Goal: Complete application form

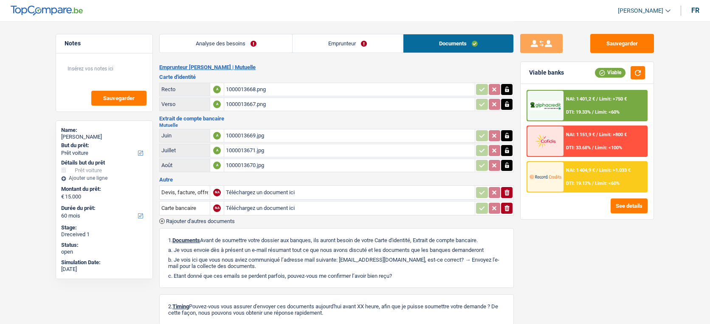
select select "car"
select select "60"
click at [225, 222] on span "Rajouter d'autres documents" at bounding box center [200, 222] width 69 height 6
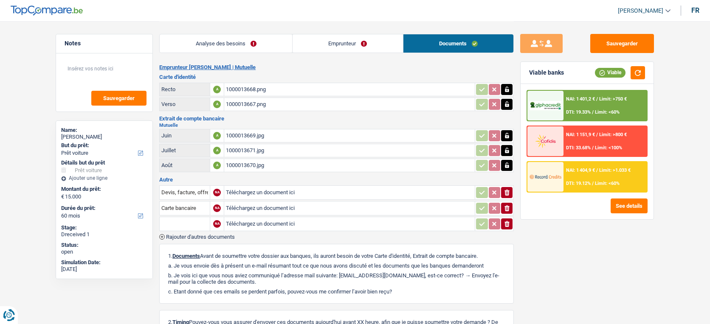
click at [257, 221] on input "Téléchargez un document ici" at bounding box center [349, 224] width 247 height 13
type input "C:\fakepath\1000013703.jpg"
click at [177, 217] on input "text" at bounding box center [184, 224] width 47 height 14
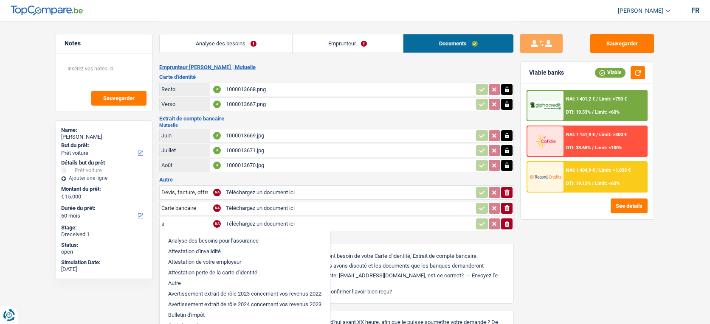
type input "au"
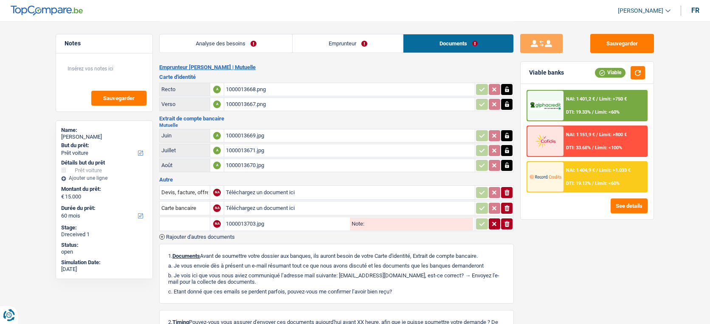
click at [191, 218] on input "text" at bounding box center [184, 224] width 47 height 14
type input "aut"
click at [198, 241] on li "Autre" at bounding box center [207, 241] width 87 height 11
click at [418, 224] on input "Note:" at bounding box center [418, 224] width 109 height 13
click at [374, 222] on input "Recepissé ID" at bounding box center [418, 224] width 109 height 13
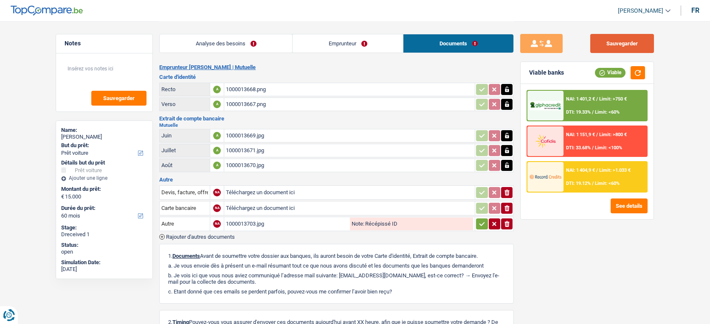
type input "Récépissé ID"
click at [613, 50] on button "Sauvegarder" at bounding box center [622, 43] width 64 height 19
click at [629, 41] on button "Sauvegarder" at bounding box center [622, 43] width 64 height 19
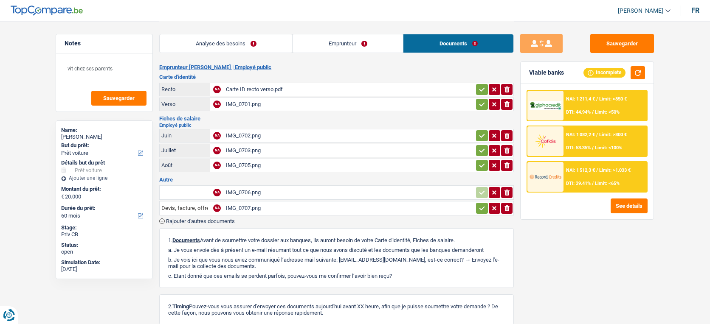
select select "car"
select select "60"
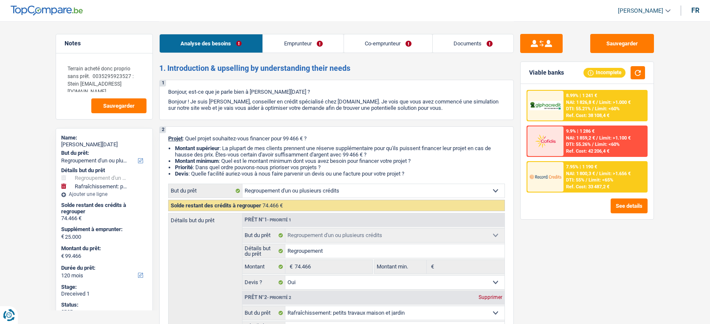
select select "refinancing"
select select "houseOrGarden"
select select "120"
select select "refinancing"
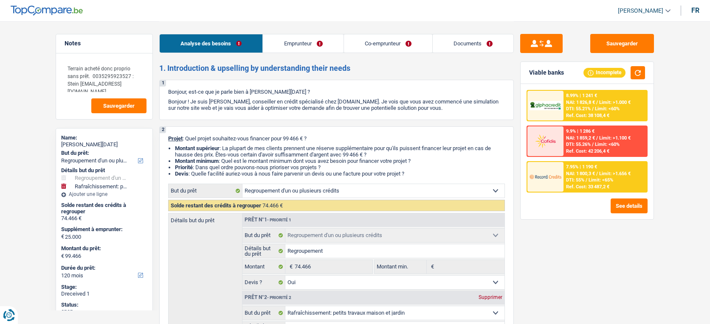
select select "refinancing"
select select "yes"
select select "houseOrGarden"
select select "yes"
select select "120"
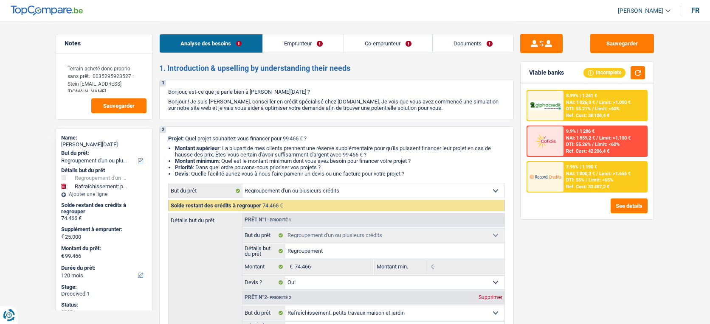
select select "independent"
select select "noProfession"
select select "familyAllowances"
select select "netSalary"
select select "other"
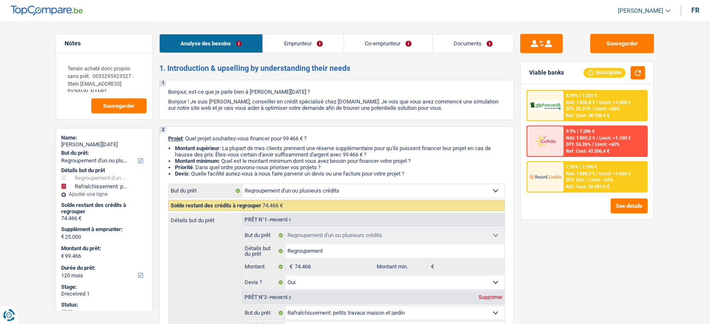
select select "ownerWithoutMortgage"
select select "personalLoan"
select select "homeFurnishingOrRelocation"
select select "60"
select select "personalLoan"
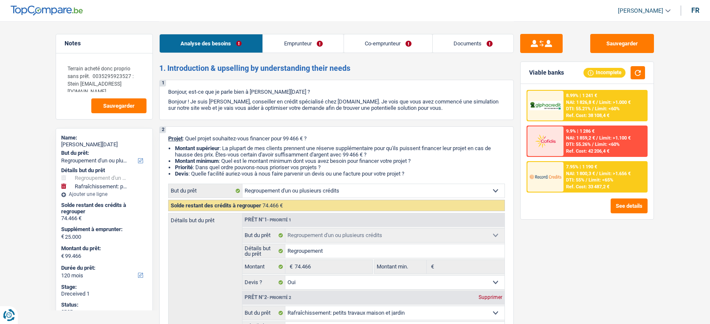
select select "smallWorks"
select select "120"
select select "mortgage"
select select "240"
select select "personalLoan"
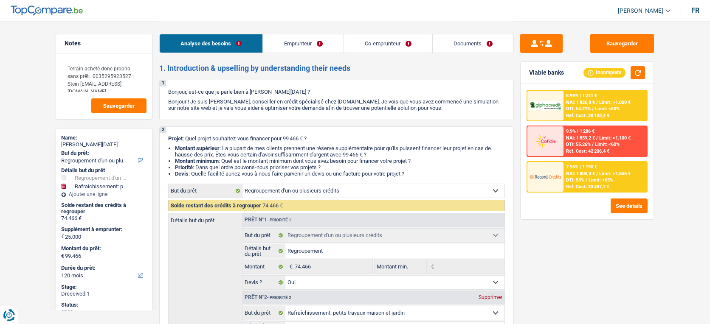
select select "loanRepayment"
select select "72"
select select "carLoan"
select select "60"
select select "refinancing"
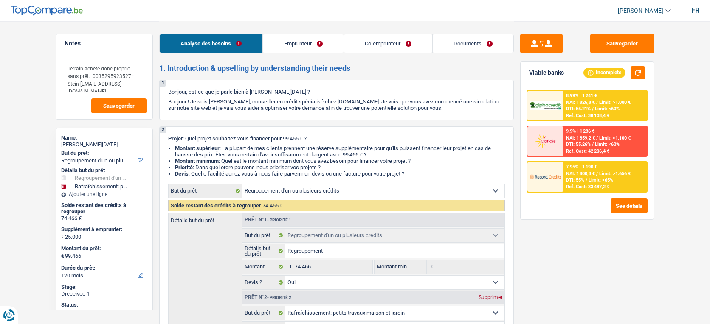
select select "refinancing"
select select "yes"
select select "houseOrGarden"
select select "yes"
select select "120"
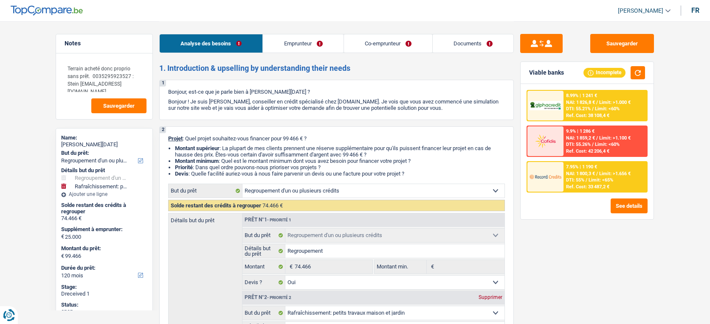
select select "applicant"
click at [469, 50] on link "Documents" at bounding box center [473, 43] width 81 height 18
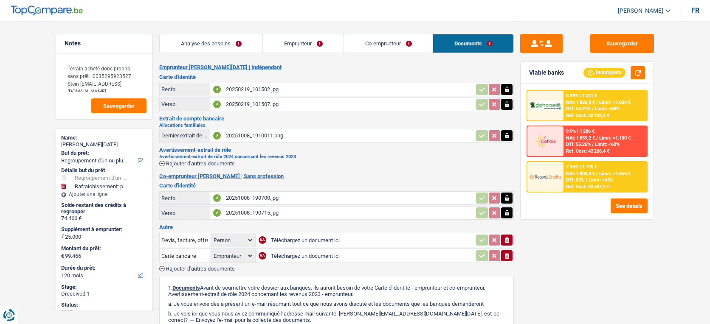
click at [223, 266] on span "Rajouter d'autres documents" at bounding box center [200, 269] width 69 height 6
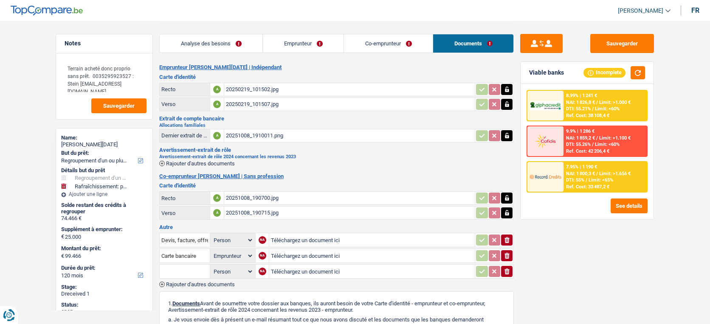
click at [306, 271] on input "Téléchargez un document ici" at bounding box center [372, 271] width 202 height 13
type input "C:\fakepath\Calcul provisoire impôt EI 2025 revenus 2024 TOUSSAINT THIERRY.pdf"
click at [187, 273] on input "text" at bounding box center [184, 272] width 47 height 14
type input "aut"
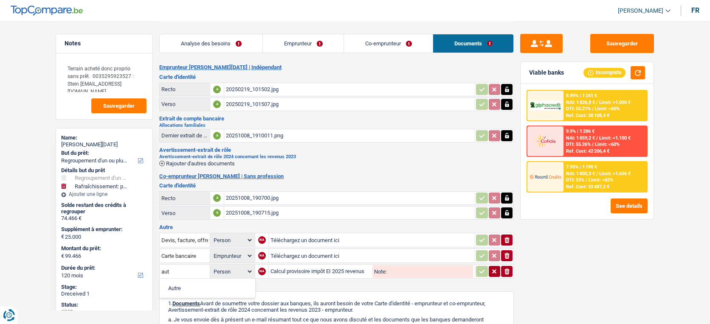
click at [190, 289] on li "Autre" at bounding box center [207, 288] width 87 height 11
click at [441, 272] on input "Note:" at bounding box center [430, 271] width 87 height 13
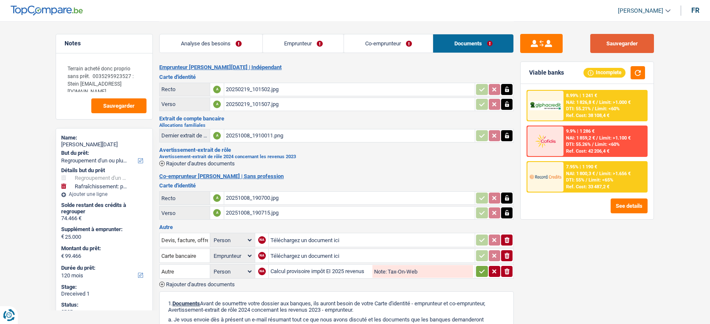
type input "Tax-On-Web"
click at [622, 43] on button "Sauvegarder" at bounding box center [622, 43] width 64 height 19
click at [631, 44] on button "Sauvegarder" at bounding box center [622, 43] width 64 height 19
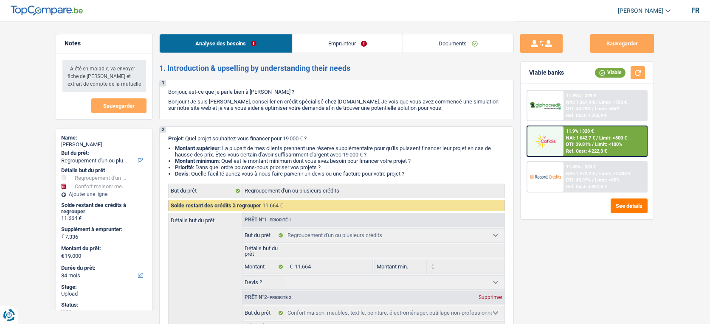
select select "refinancing"
select select "household"
select select "84"
select select "refinancing"
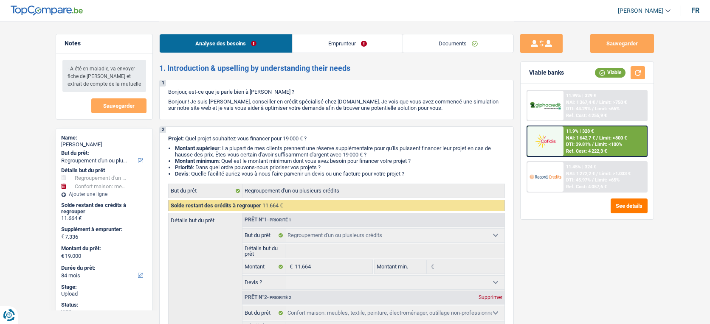
select select "refinancing"
select select "household"
select select "false"
select select "84"
select select "worker"
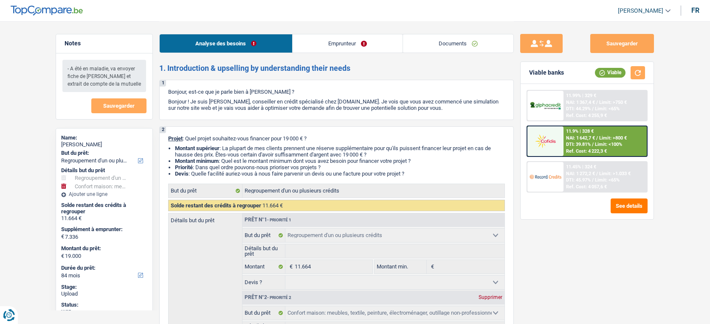
select select "familyAllowances"
select select "netSalary"
select select "alimony"
select select "ownerWithMortgage"
select select "personalLoan"
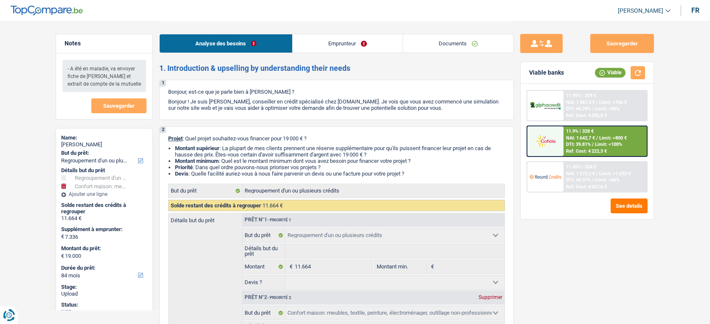
select select "smallWorks"
select select "24"
select select "cardOrCredit"
select select "creditConsolidation"
select select "84"
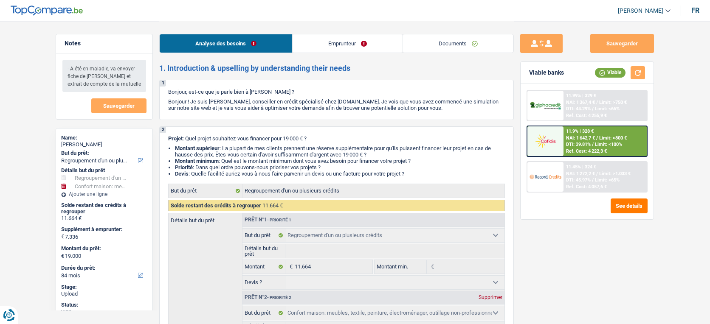
select select "mortgage"
select select "300"
select select "refinancing"
select select "household"
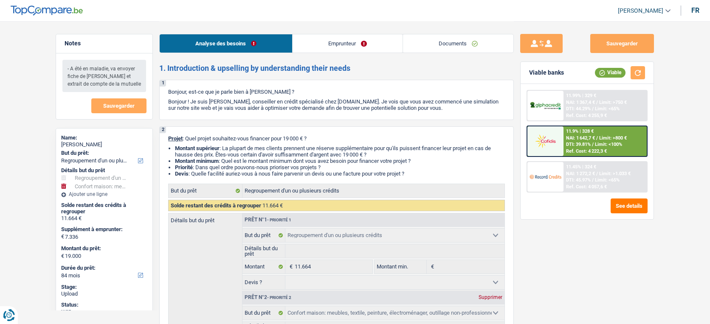
select select "false"
select select "84"
click at [453, 51] on link "Documents" at bounding box center [458, 43] width 110 height 18
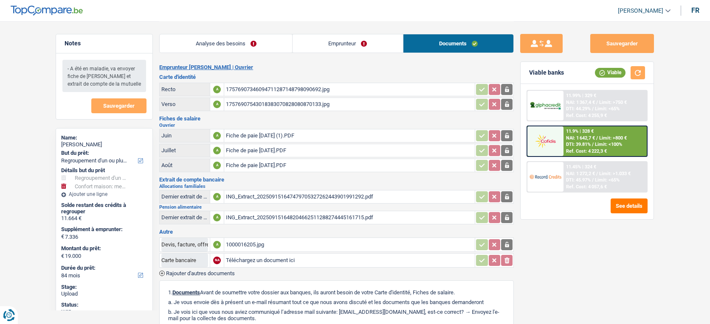
click at [261, 42] on link "Analyse des besoins" at bounding box center [226, 43] width 132 height 18
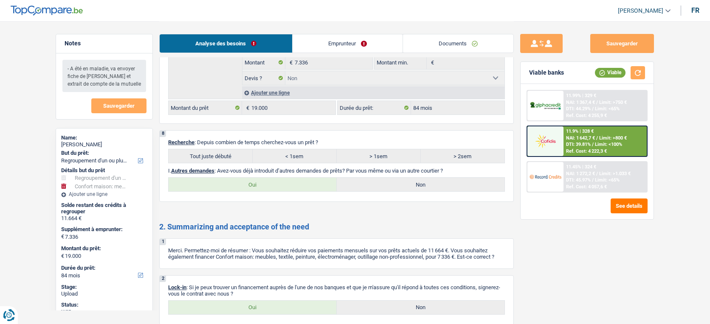
scroll to position [1678, 0]
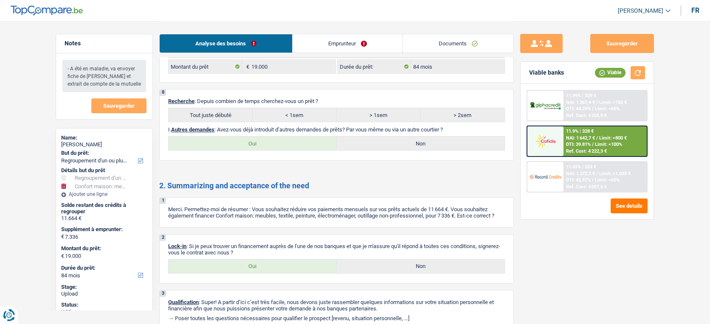
click at [435, 47] on link "Documents" at bounding box center [458, 43] width 110 height 18
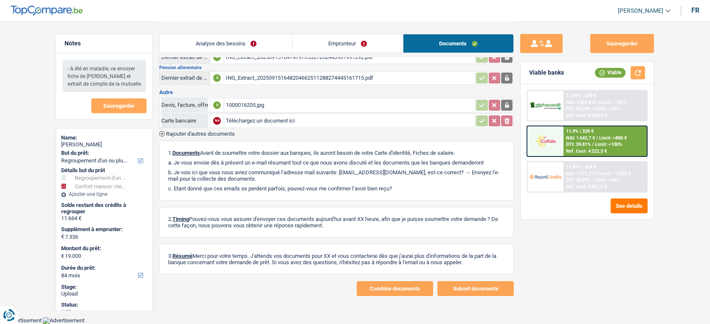
scroll to position [140, 0]
click at [414, 218] on p "2. Timing Pouvez-vous vous assurer d'envoyer ces documents aujourd'hui avant XX…" at bounding box center [336, 222] width 337 height 13
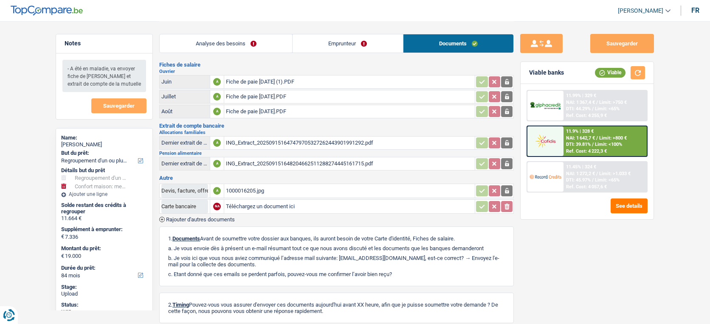
scroll to position [50, 0]
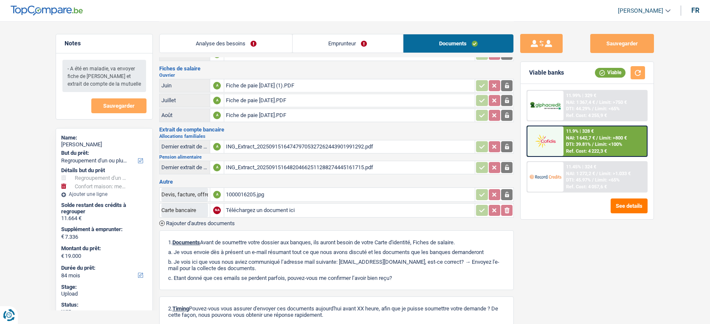
click at [330, 188] on div "1000016205.jpg" at bounding box center [349, 194] width 247 height 13
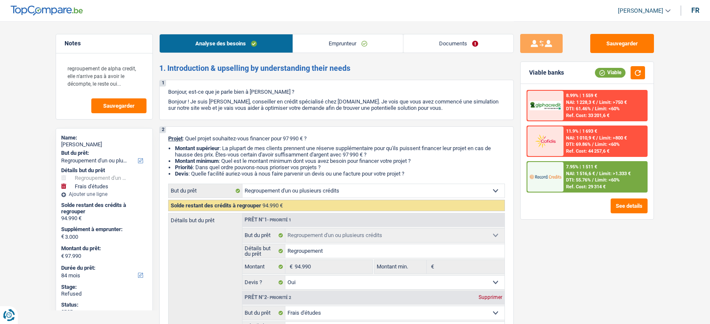
select select "refinancing"
select select "study"
select select "84"
select select "refinancing"
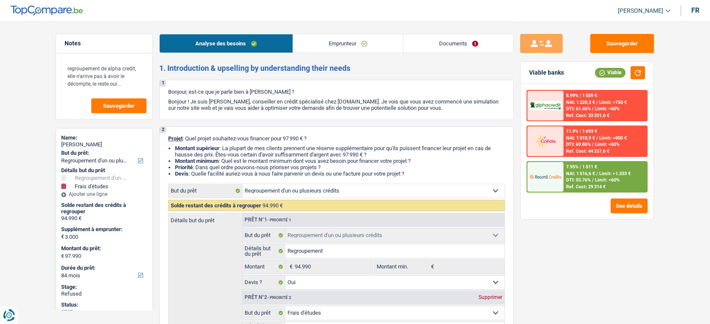
select select "refinancing"
select select "yes"
select select "study"
select select "yes"
select select "84"
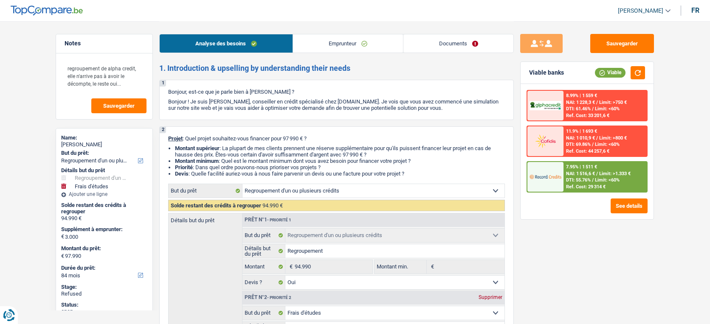
select select "publicEmployee"
select select "familyAllowances"
select select "netSalary"
select select "mealVouchers"
select select "liveWithParents"
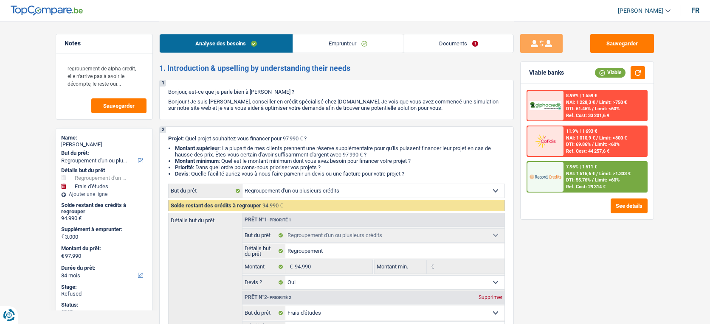
select select "creditConsolidation"
select select "96"
select select "personalLoan"
select select "smallWorks"
select select "120"
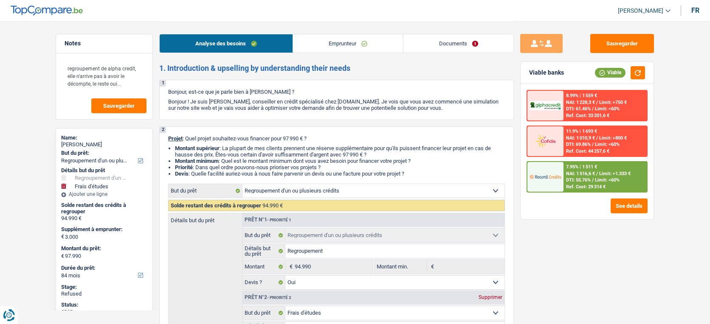
select select "personalLoan"
select select "education"
select select "60"
select select "cardOrCredit"
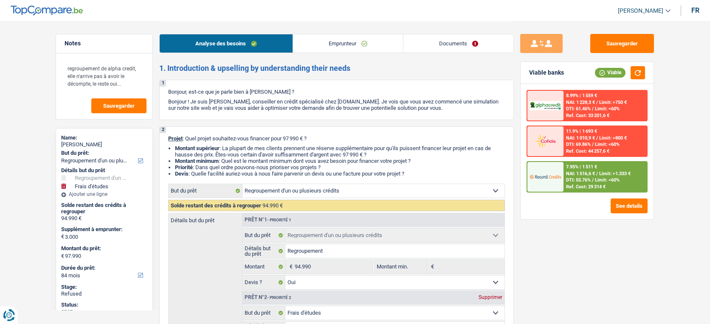
select select "refinancing"
select select "yes"
select select "study"
select select "yes"
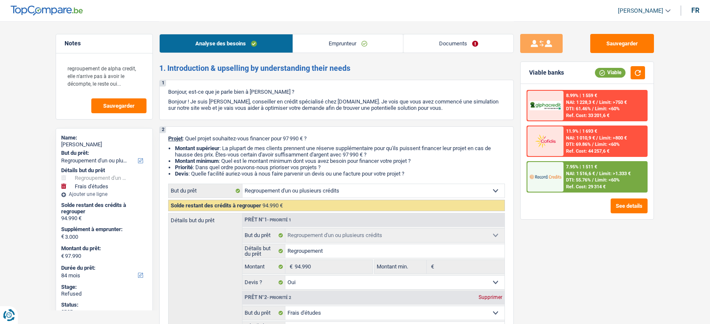
select select "84"
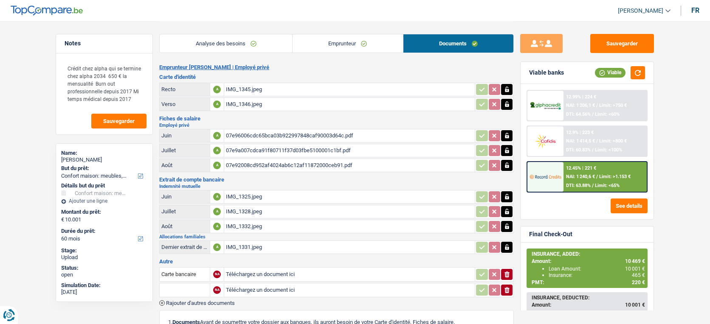
select select "household"
select select "60"
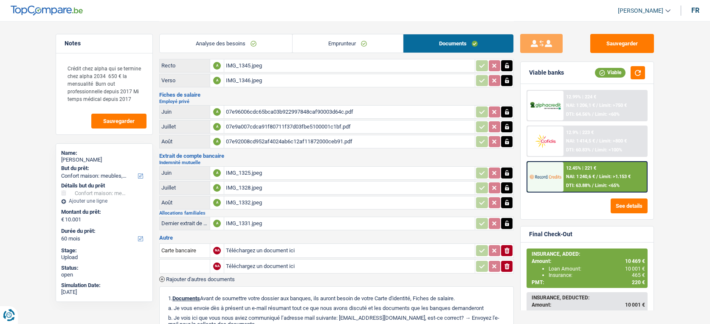
click at [326, 267] on input "Téléchargez un document ici" at bounding box center [349, 266] width 247 height 13
type input "C:\fakepath\252820160395.pdf"
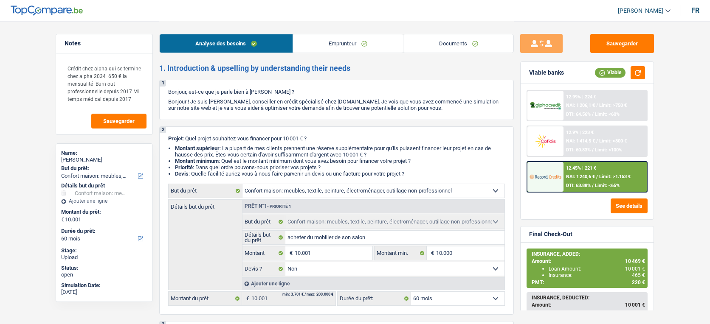
select select "household"
select select "60"
select select "household"
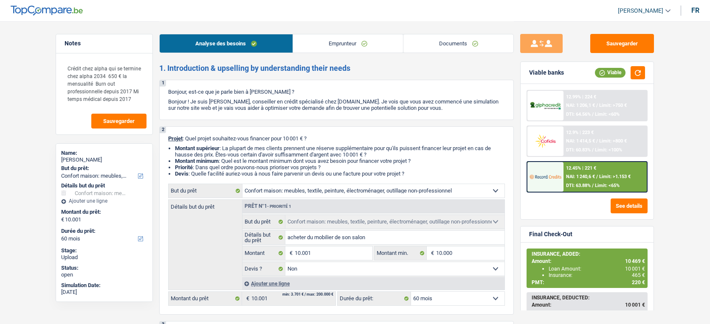
select select "false"
select select "60"
select select "privateEmployee"
select select "familyAllowances"
select select "mutualityIndemnity"
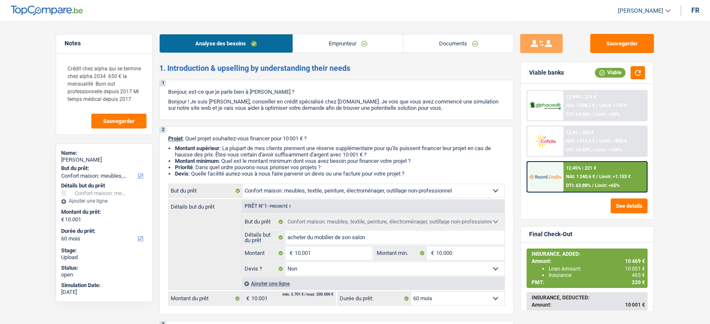
select select "netSalary"
select select "mealVouchers"
select select "rents"
select select "cardOrCredit"
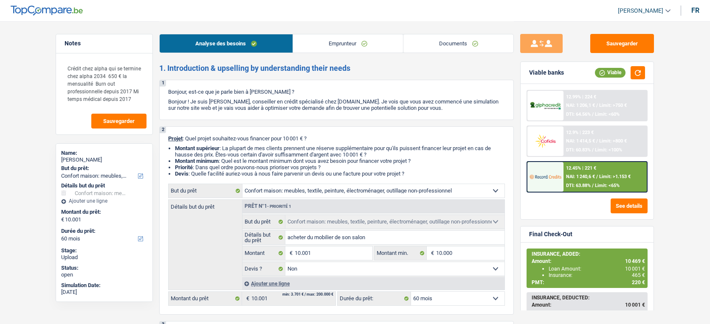
select select "cardOrCredit"
select select "creditConsolidation"
select select "120"
select select "household"
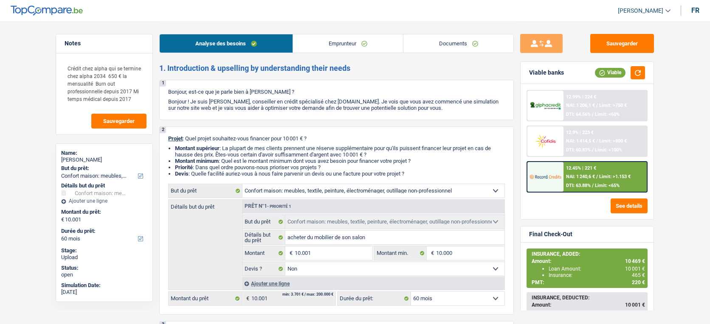
select select "false"
select select "60"
click at [462, 48] on link "Documents" at bounding box center [458, 43] width 110 height 18
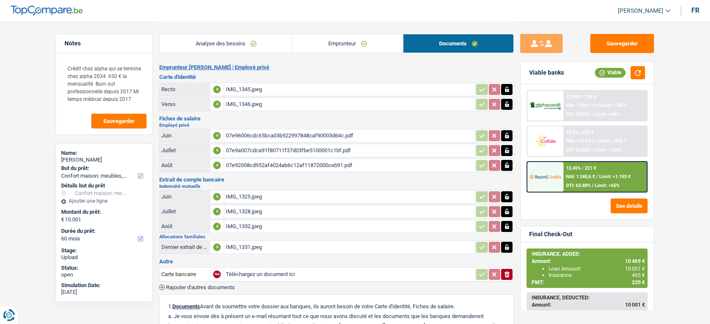
click at [212, 285] on span "Rajouter d'autres documents" at bounding box center [200, 288] width 69 height 6
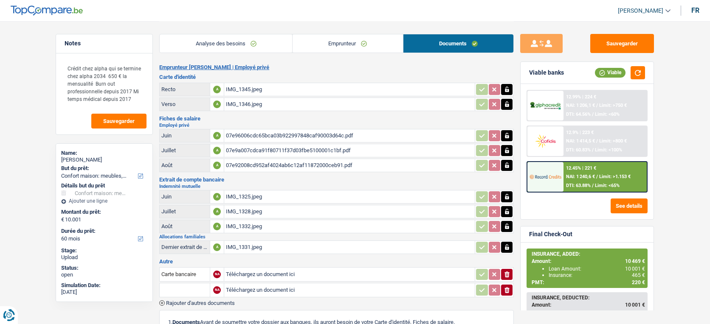
click at [253, 289] on input "Téléchargez un document ici" at bounding box center [349, 290] width 247 height 13
type input "C:\fakepath\252820160395 (1).pdf"
click at [292, 289] on div "252820160395 (1).pdf" at bounding box center [287, 290] width 122 height 13
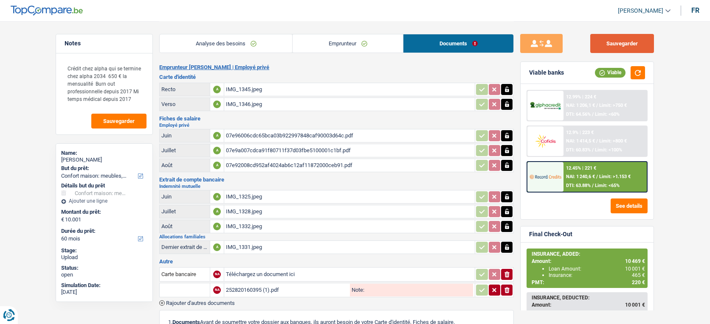
click at [630, 48] on button "Sauvegarder" at bounding box center [622, 43] width 64 height 19
click at [624, 40] on button "Sauvegarder" at bounding box center [622, 43] width 64 height 19
